Goal: Task Accomplishment & Management: Manage account settings

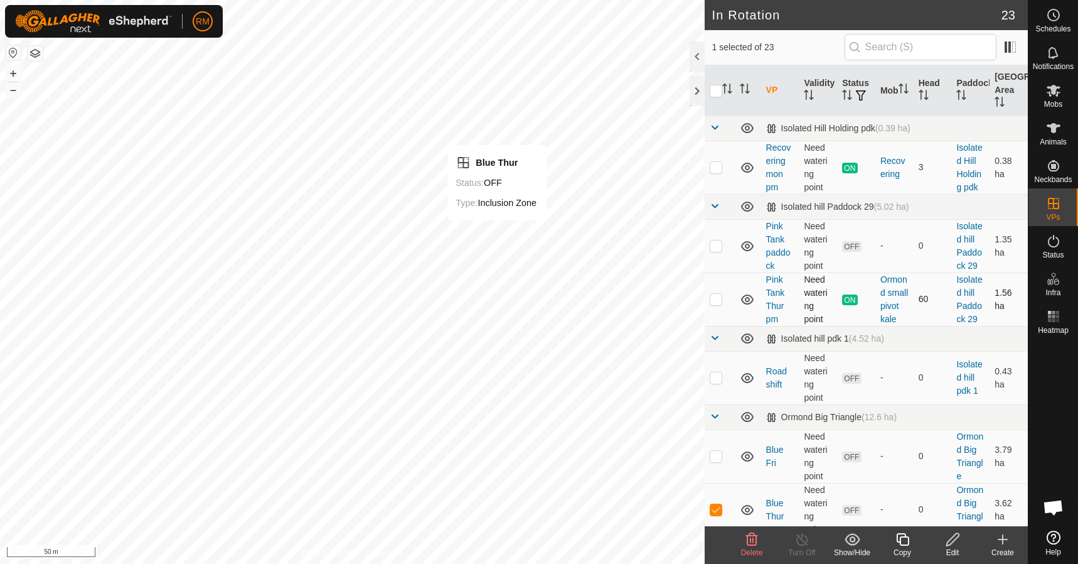
checkbox input "true"
checkbox input "false"
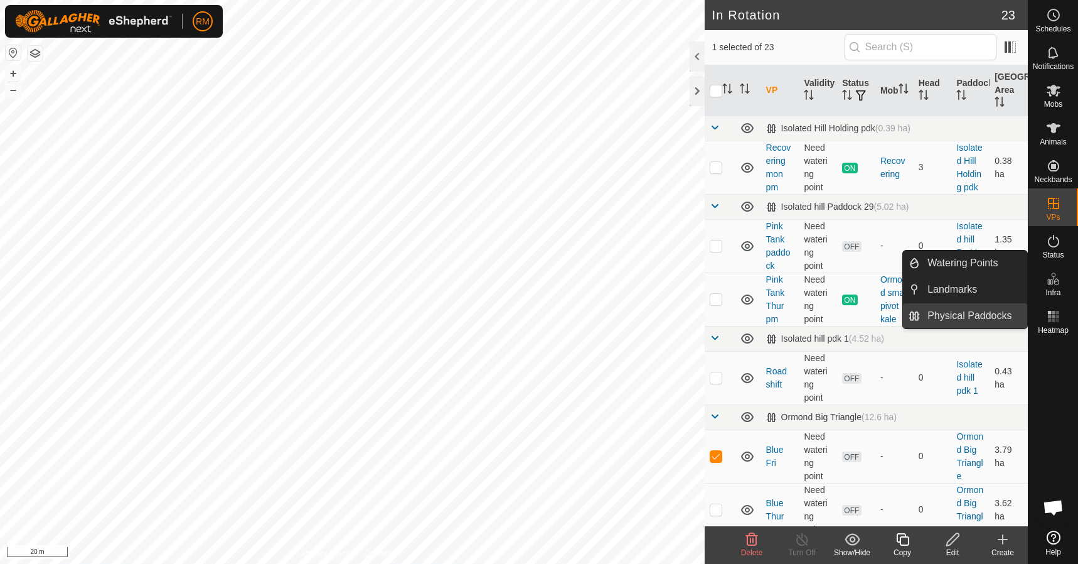
click at [966, 316] on link "Physical Paddocks" at bounding box center [973, 315] width 107 height 25
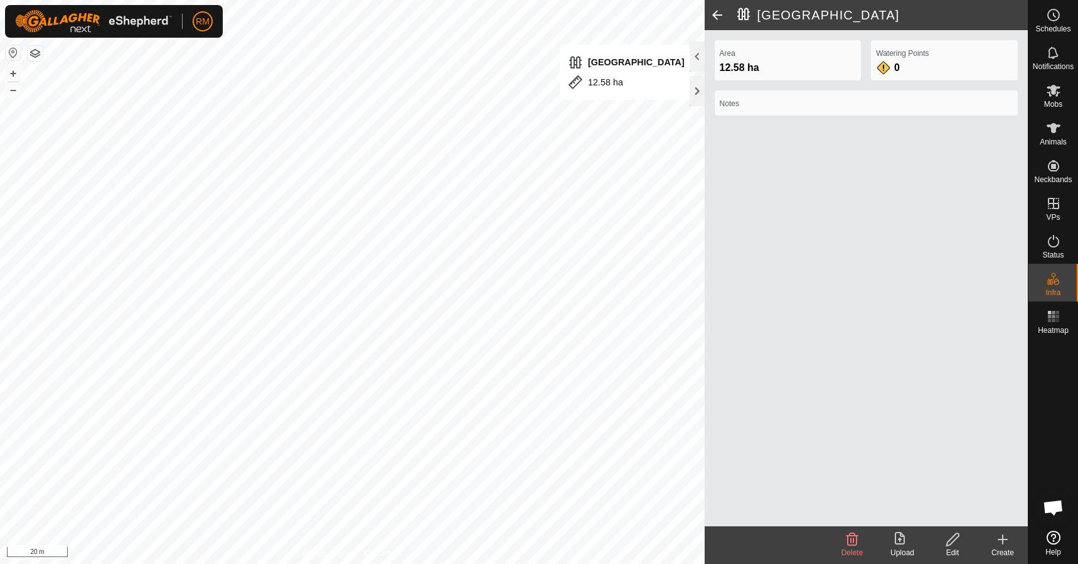
click at [714, 13] on span at bounding box center [717, 15] width 25 height 30
click at [715, 16] on span at bounding box center [717, 15] width 25 height 30
drag, startPoint x: 952, startPoint y: 540, endPoint x: 433, endPoint y: 378, distance: 544.6
click at [953, 542] on icon at bounding box center [953, 539] width 16 height 15
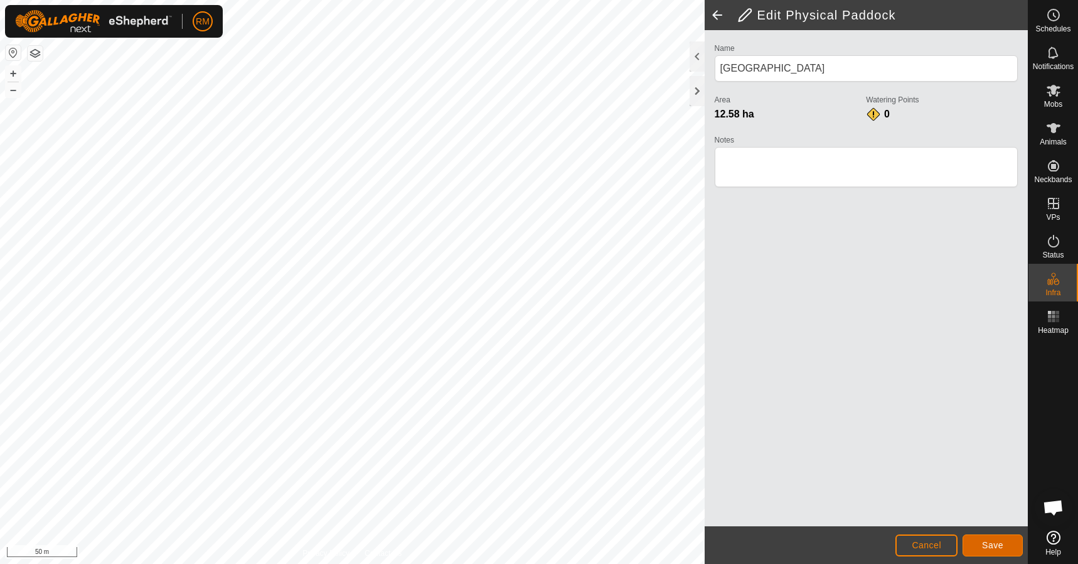
click at [994, 545] on span "Save" at bounding box center [992, 545] width 21 height 10
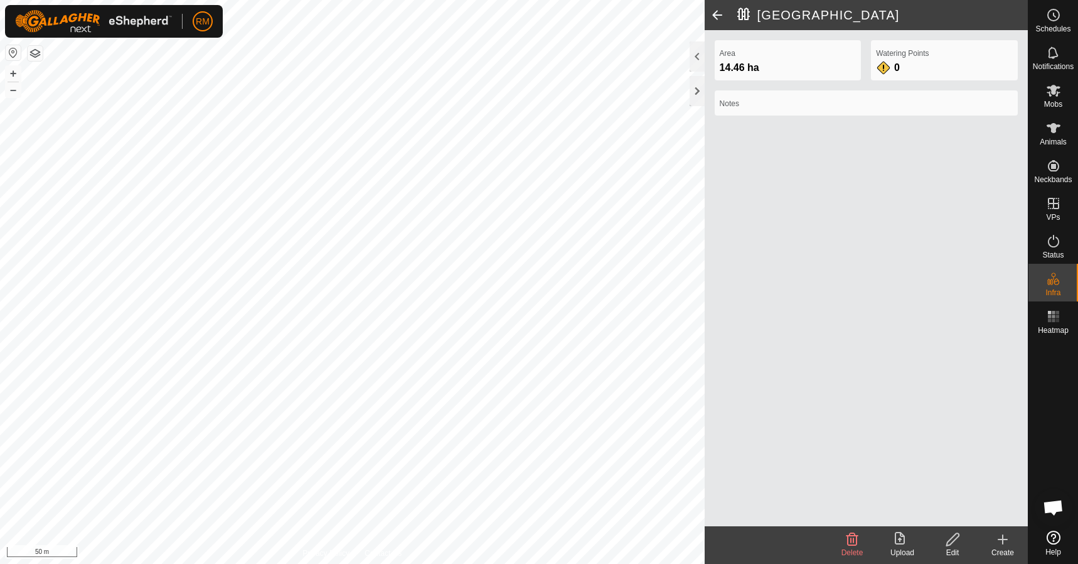
click at [719, 12] on span at bounding box center [717, 15] width 25 height 30
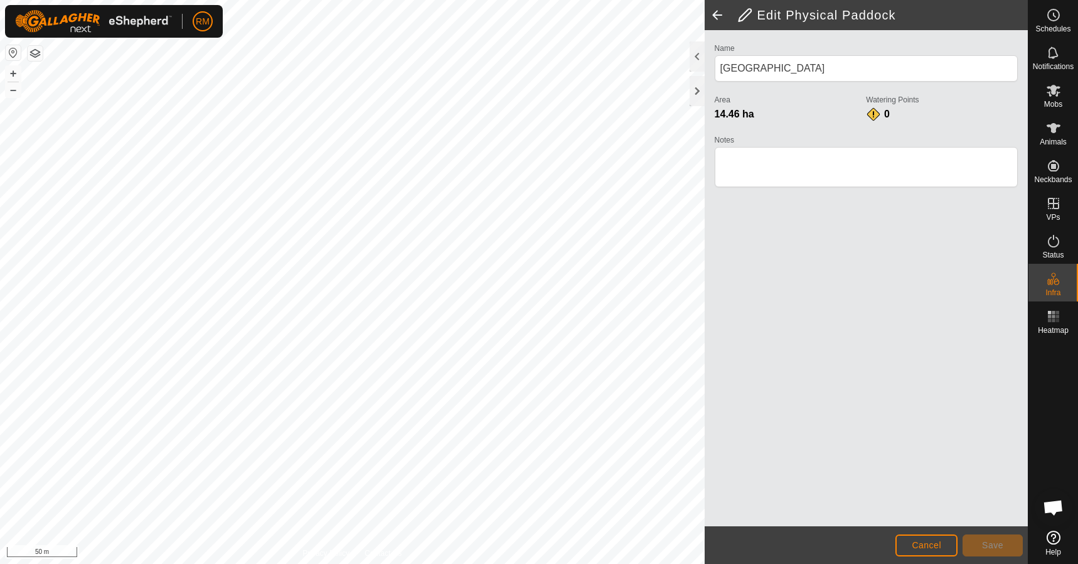
click at [716, 14] on span at bounding box center [717, 15] width 25 height 30
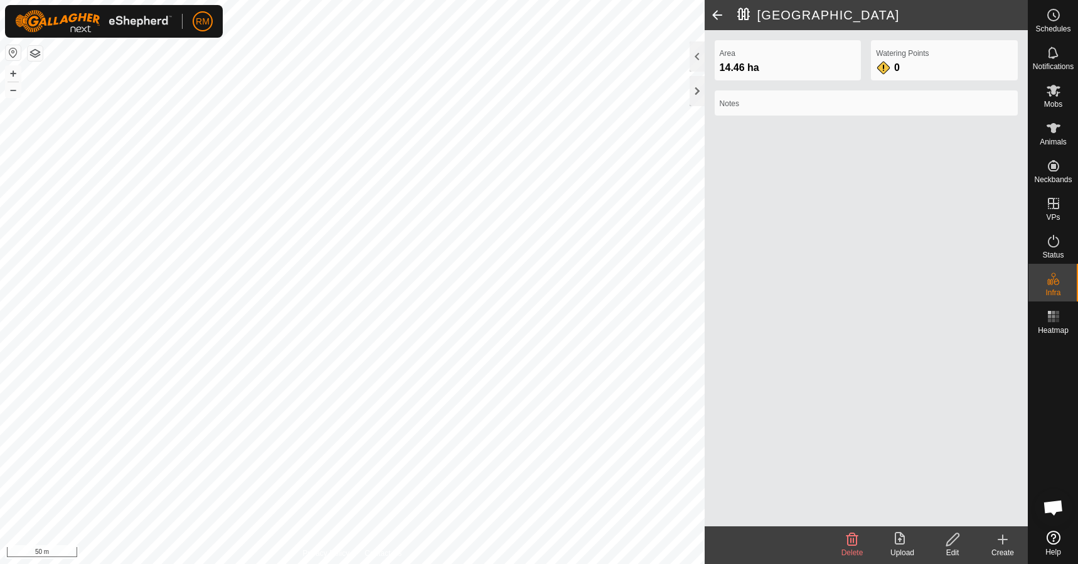
click at [717, 16] on span at bounding box center [717, 15] width 25 height 30
click at [950, 540] on icon at bounding box center [953, 539] width 13 height 13
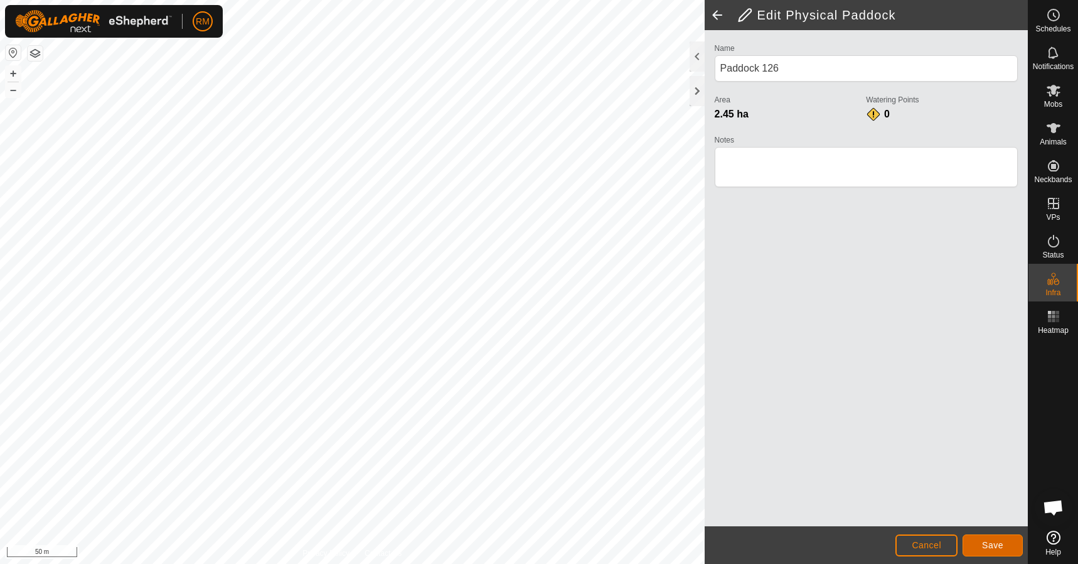
click at [986, 547] on span "Save" at bounding box center [992, 545] width 21 height 10
